Goal: Task Accomplishment & Management: Manage account settings

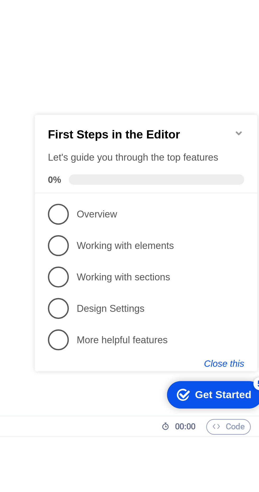
click at [113, 204] on button "Close this" at bounding box center [108, 204] width 16 height 4
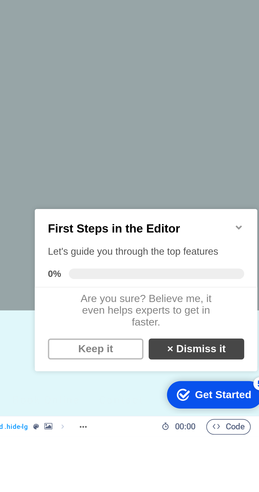
click at [105, 259] on link "× Dismiss it" at bounding box center [96, 255] width 39 height 8
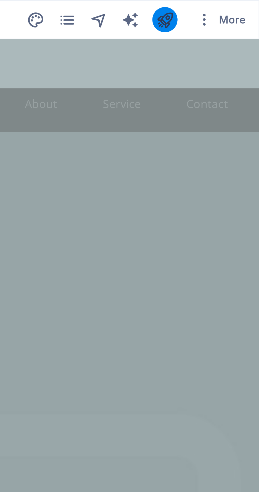
click at [229, 7] on icon "publish" at bounding box center [227, 7] width 6 height 6
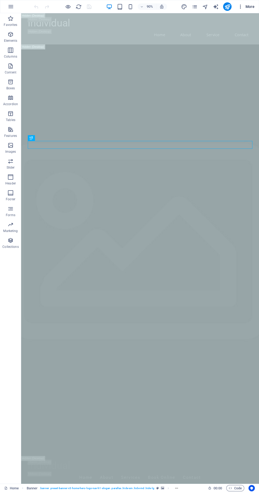
click at [247, 6] on span "More" at bounding box center [246, 6] width 17 height 5
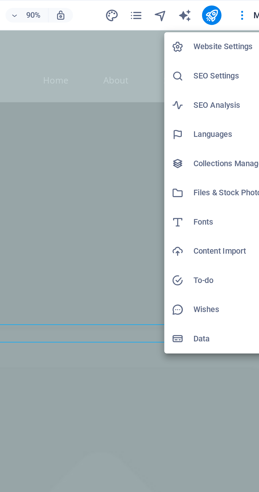
click at [236, 33] on h6 "SEO Settings" at bounding box center [234, 33] width 31 height 6
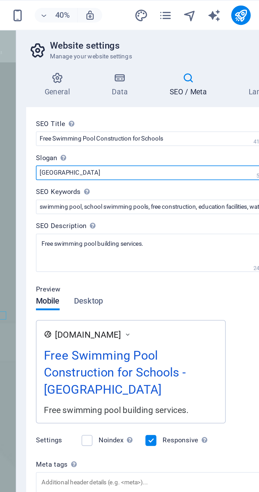
click at [179, 75] on input "[GEOGRAPHIC_DATA]" at bounding box center [194, 75] width 112 height 6
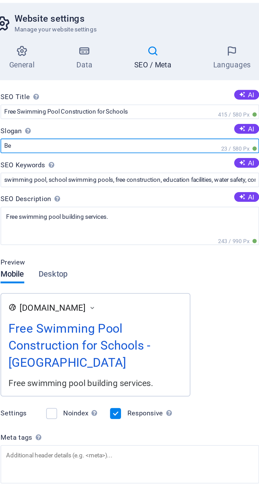
type input "B"
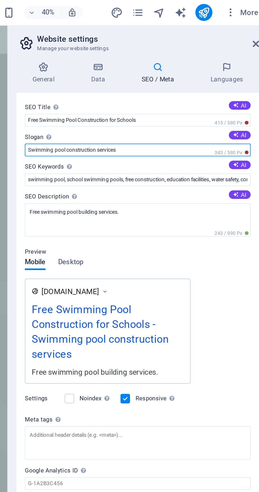
click at [209, 74] on input "Swimming pool construction services" at bounding box center [194, 75] width 112 height 6
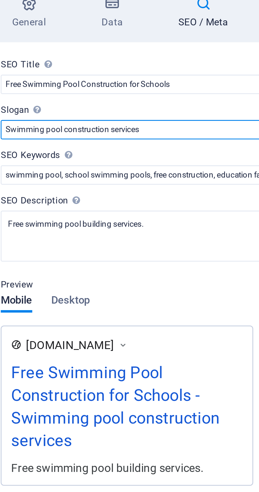
type input "Swimming pool construction services"
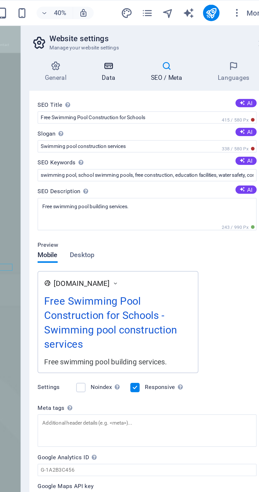
click at [177, 35] on icon at bounding box center [174, 33] width 23 height 5
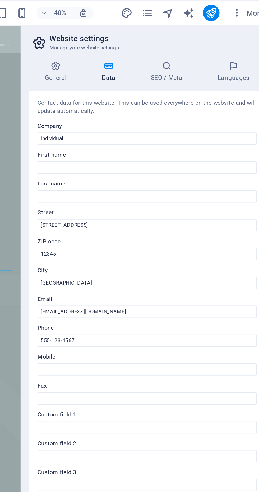
click at [193, 92] on label "Last name" at bounding box center [194, 94] width 112 height 6
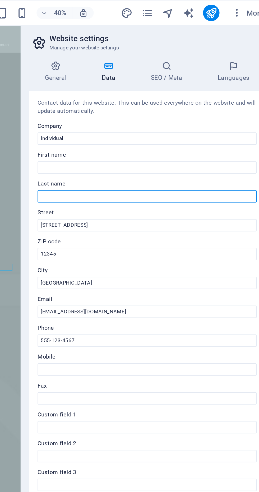
click at [193, 97] on input "Last name" at bounding box center [194, 100] width 112 height 6
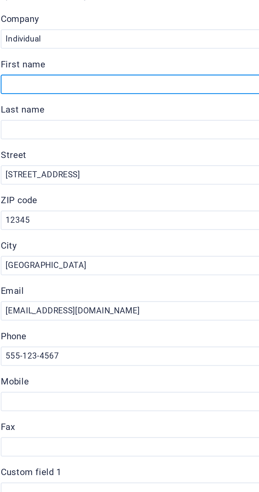
click at [169, 86] on input "First name" at bounding box center [194, 86] width 112 height 6
type input "ashok"
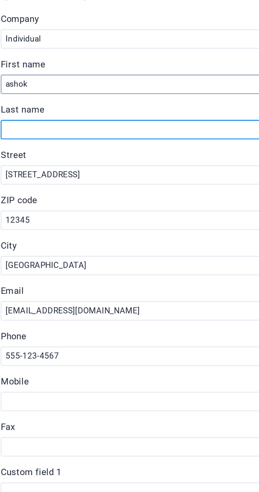
type input "kumar"
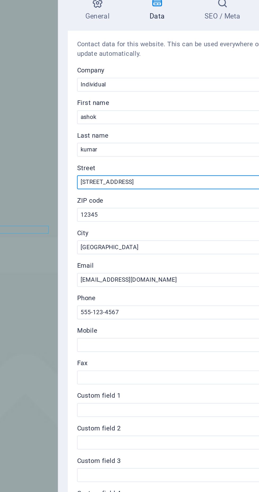
click at [176, 117] on input "[STREET_ADDRESS]" at bounding box center [194, 115] width 112 height 6
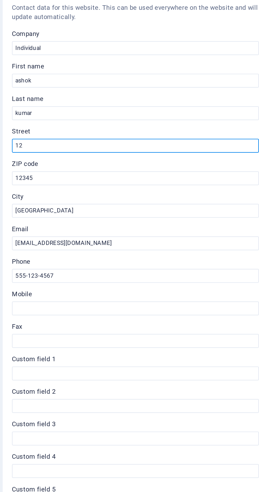
type input "1"
type input "[DOMAIN_NAME] 511 ashok mohalla nangloi"
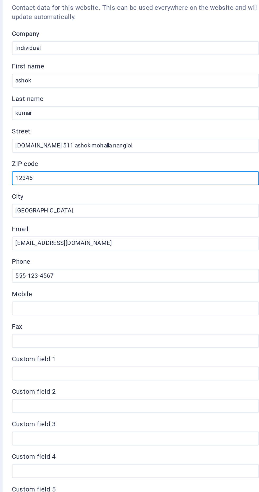
click at [153, 130] on input "12345" at bounding box center [194, 130] width 112 height 6
type input "110041"
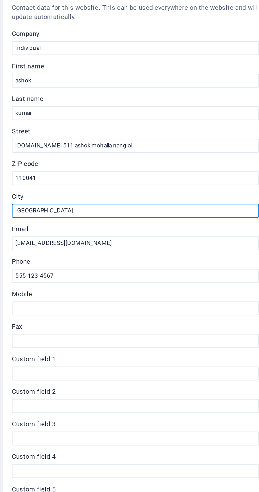
click at [158, 145] on input "[GEOGRAPHIC_DATA]" at bounding box center [194, 145] width 112 height 6
type input "W"
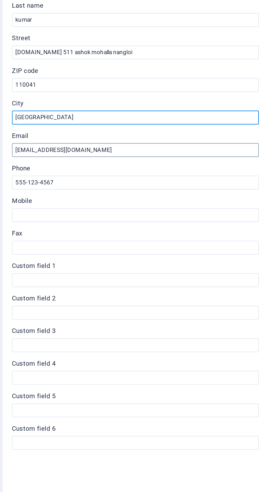
type input "[GEOGRAPHIC_DATA]"
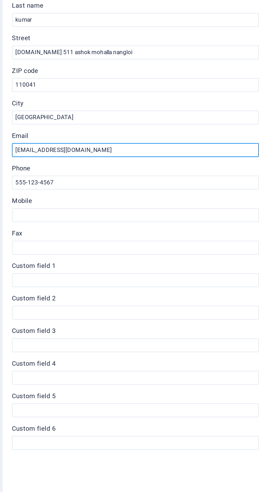
click at [182, 160] on input "[EMAIL_ADDRESS][DOMAIN_NAME]" at bounding box center [194, 160] width 112 height 6
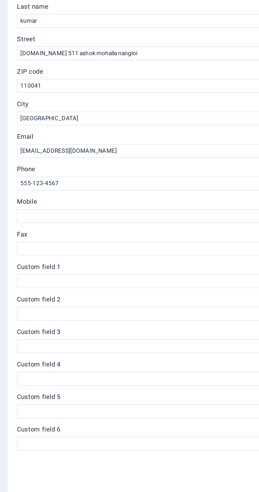
click at [170, 171] on label "Phone" at bounding box center [194, 168] width 112 height 6
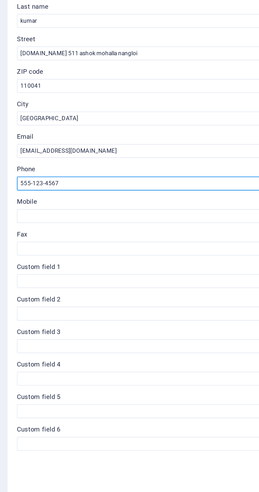
click at [170, 171] on input "555-123-4567" at bounding box center [194, 174] width 112 height 6
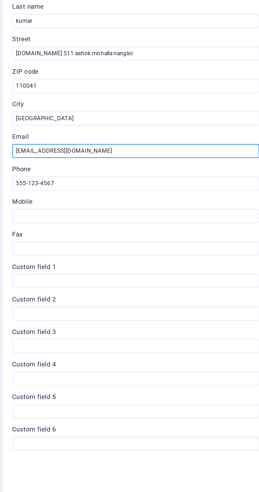
click at [164, 162] on input "[EMAIL_ADDRESS][DOMAIN_NAME]" at bounding box center [194, 160] width 112 height 6
type input "[EMAIL_ADDRESS][DOMAIN_NAME]"
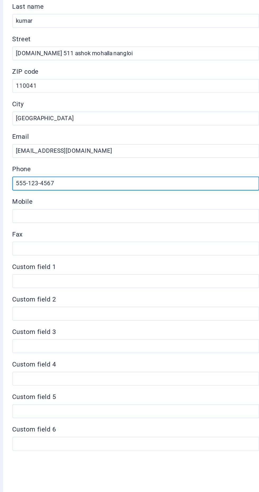
click at [168, 175] on input "555-123-4567" at bounding box center [194, 174] width 112 height 6
type input "5"
type input "[PHONE_NUMBER]"
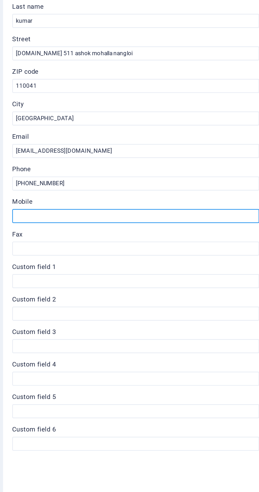
click at [141, 191] on input "Mobile" at bounding box center [194, 189] width 112 height 6
type input "[PHONE_NUMBER]"
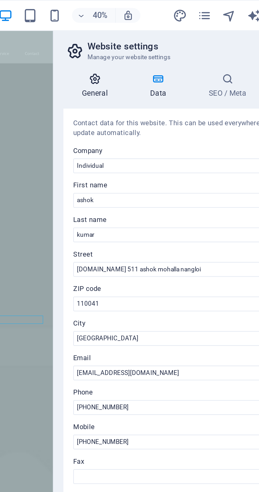
click at [145, 36] on icon at bounding box center [147, 33] width 27 height 5
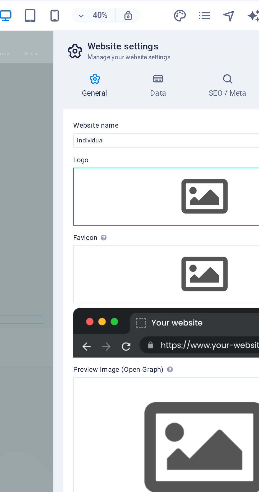
click at [200, 82] on div "Drag files here, click to choose files or select files from Files or our free s…" at bounding box center [194, 84] width 112 height 25
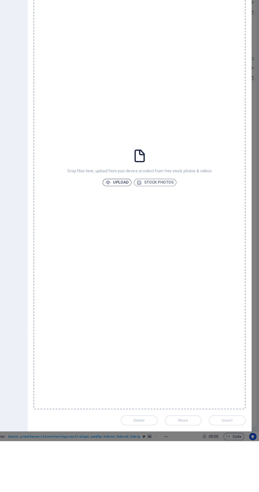
click at [132, 269] on span "Upload" at bounding box center [134, 268] width 20 height 6
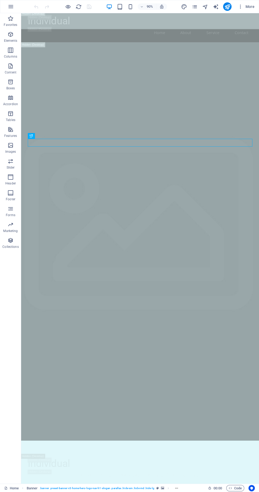
scroll to position [2, 0]
click at [251, 6] on span "More" at bounding box center [246, 6] width 17 height 5
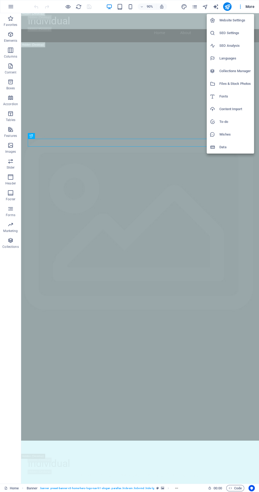
click at [236, 35] on h6 "SEO Settings" at bounding box center [234, 33] width 31 height 6
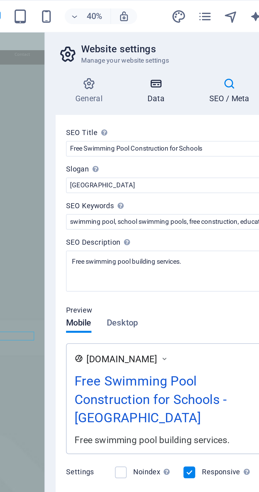
click at [178, 36] on icon at bounding box center [174, 33] width 23 height 5
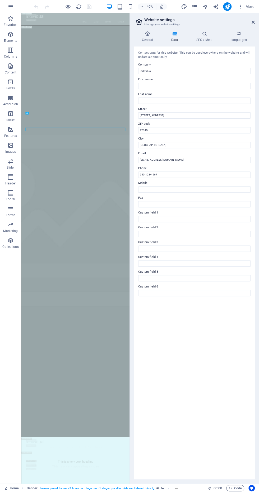
scroll to position [19, 0]
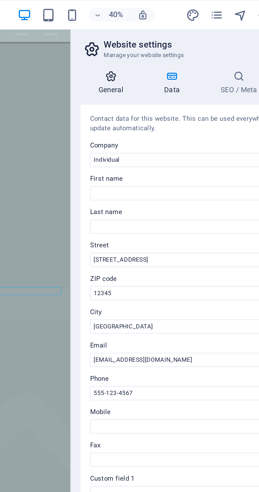
click at [149, 36] on icon at bounding box center [147, 33] width 27 height 5
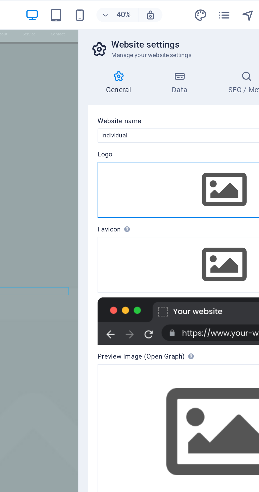
click at [194, 85] on div "Drag files here, click to choose files or select files from Files or our free s…" at bounding box center [194, 84] width 112 height 25
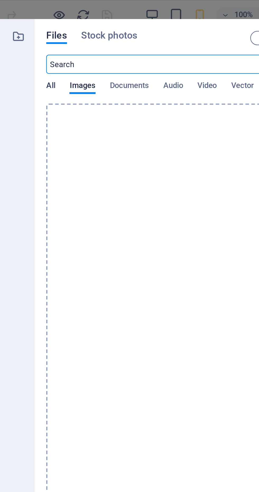
click at [65, 39] on span "All" at bounding box center [64, 38] width 4 height 7
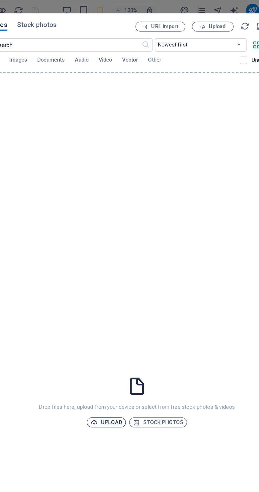
click at [137, 269] on span "Upload" at bounding box center [134, 268] width 20 height 6
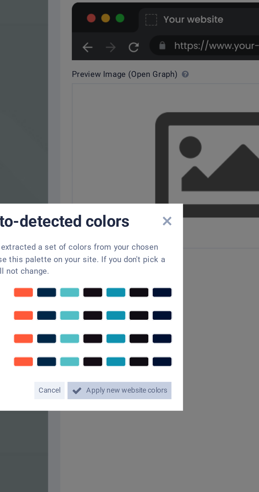
click at [161, 275] on span "Apply new website colors" at bounding box center [158, 276] width 30 height 6
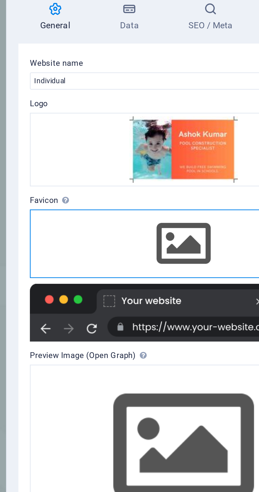
click at [200, 119] on div "Drag files here, click to choose files or select files from Files or our free s…" at bounding box center [194, 119] width 112 height 25
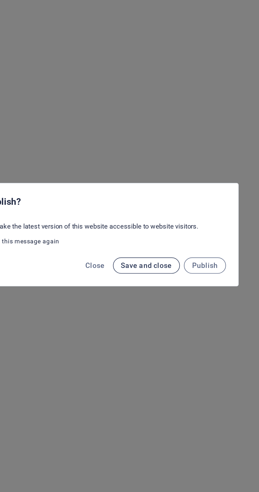
click at [167, 264] on span "Save and close" at bounding box center [160, 262] width 27 height 4
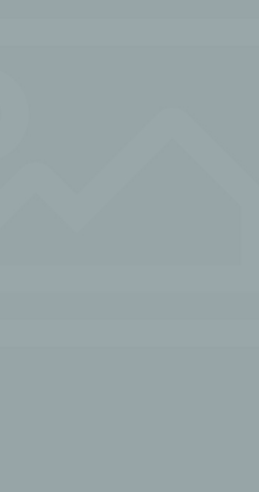
scroll to position [20, 0]
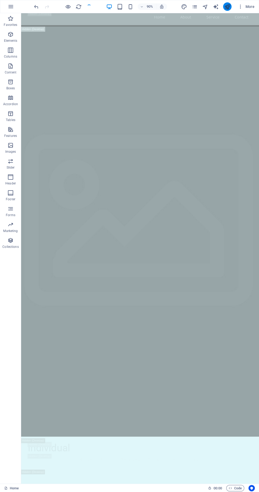
click at [228, 6] on icon "publish" at bounding box center [227, 7] width 6 height 6
